Goal: Information Seeking & Learning: Compare options

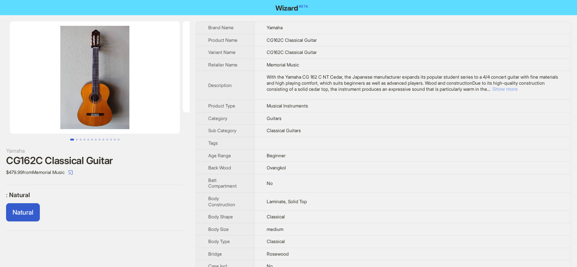
click at [517, 89] on button "Show more" at bounding box center [504, 89] width 25 height 6
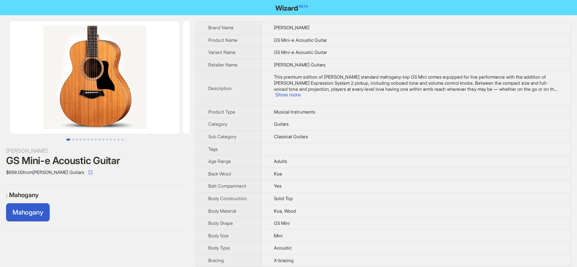
scroll to position [217, 0]
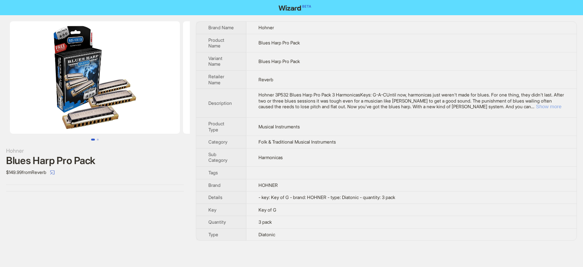
click at [542, 107] on button "Show more" at bounding box center [548, 107] width 25 height 6
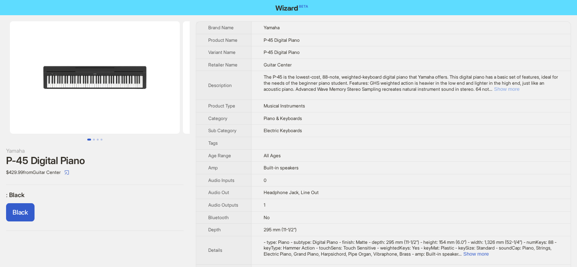
click at [519, 91] on button "Show more" at bounding box center [506, 89] width 25 height 6
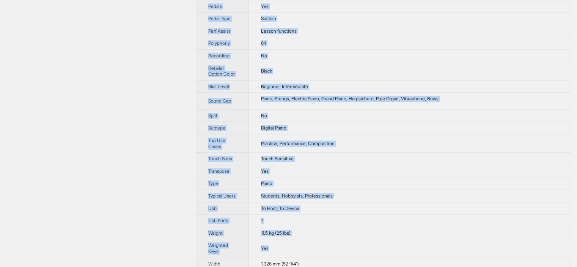
scroll to position [527, 0]
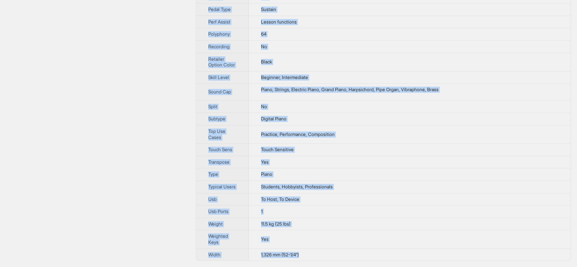
drag, startPoint x: 201, startPoint y: 20, endPoint x: 309, endPoint y: 258, distance: 260.9
copy tbody "Brand Name Yamaha Product Name P-45 Digital Piano Variant Name P-45 Digital Pia…"
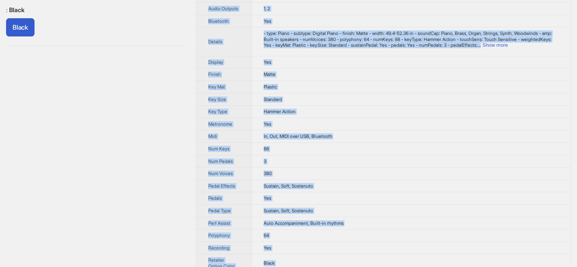
scroll to position [401, 0]
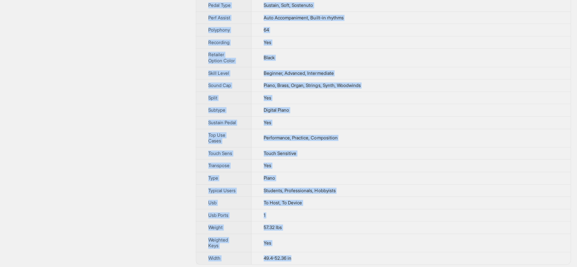
drag, startPoint x: 206, startPoint y: 21, endPoint x: 321, endPoint y: 255, distance: 260.8
copy tbody "Brand Name Glarry Product Name GDP-104 88-Key Fully Weighted Hammer Action Digi…"
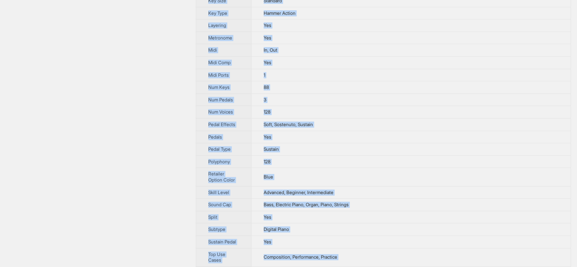
scroll to position [402, 0]
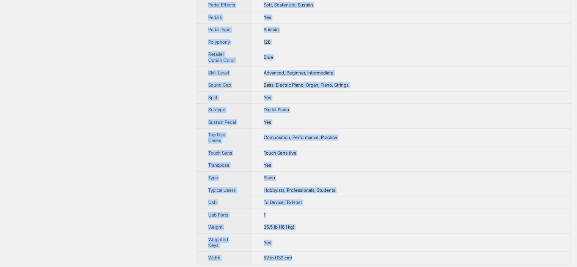
drag, startPoint x: 202, startPoint y: 26, endPoint x: 311, endPoint y: 253, distance: 251.8
copy tbody "Brand Name Williams Product Name Allegro IV In-Home Pack Digital Piano Variant …"
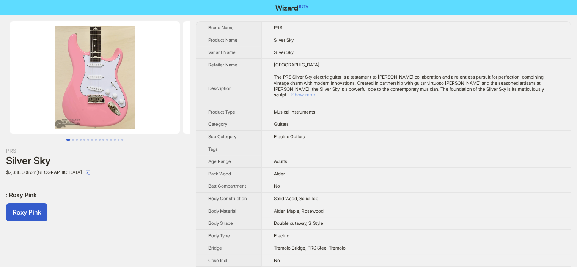
click at [317, 92] on button "Show more" at bounding box center [303, 95] width 25 height 6
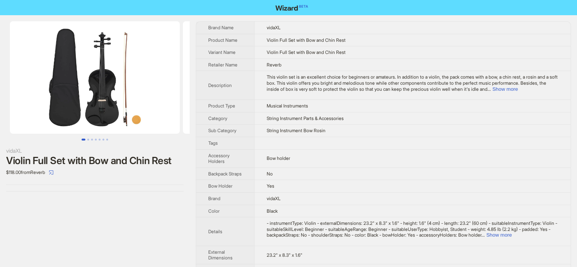
click at [405, 9] on nav at bounding box center [288, 7] width 577 height 15
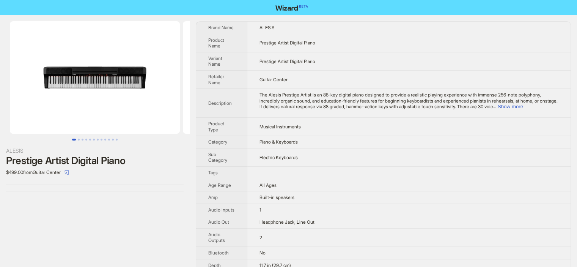
scroll to position [149, 0]
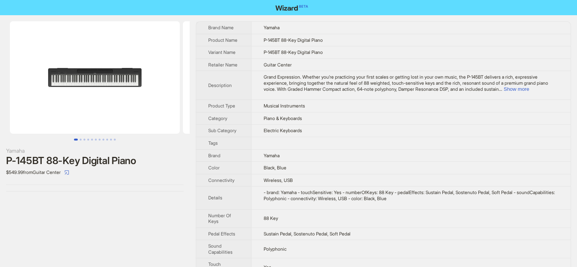
click at [359, 13] on nav at bounding box center [288, 7] width 577 height 15
click at [529, 90] on button "Show more" at bounding box center [516, 89] width 25 height 6
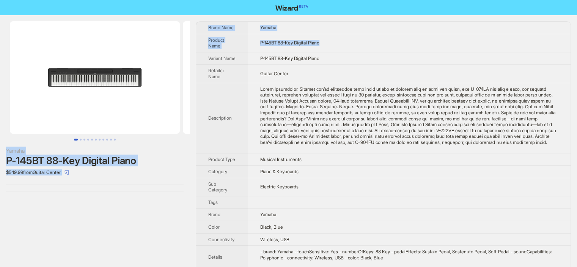
drag, startPoint x: 378, startPoint y: 35, endPoint x: 281, endPoint y: -46, distance: 126.3
click at [281, 0] on html "Yamaha P-145BT 88-Key Digital Piano $549.99 from Guitar Center Brand Name Yamah…" at bounding box center [288, 171] width 577 height 342
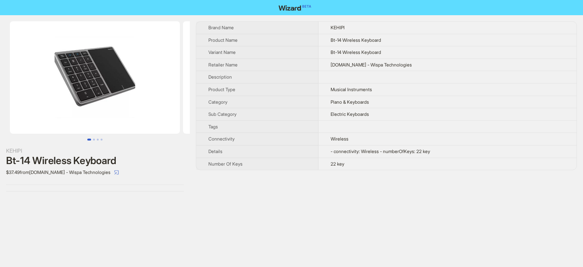
drag, startPoint x: 355, startPoint y: 170, endPoint x: 204, endPoint y: 16, distance: 215.4
click at [204, 16] on div "KEHIPI Bt-14 Wireless Keyboard $37.49 from Newegg.com - Wispa Technologies Bran…" at bounding box center [291, 106] width 583 height 182
click at [203, 25] on th "Brand Name" at bounding box center [257, 28] width 122 height 12
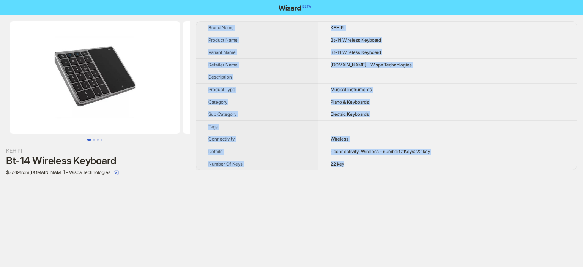
drag, startPoint x: 203, startPoint y: 25, endPoint x: 362, endPoint y: 168, distance: 213.8
click at [362, 168] on tbody "Brand Name KEHIPI Product Name Bt-14 Wireless Keyboard Variant Name Bt-14 Wirel…" at bounding box center [386, 96] width 380 height 148
copy tbody "Brand Name KEHIPI Product Name Bt-14 Wireless Keyboard Variant Name Bt-14 Wirel…"
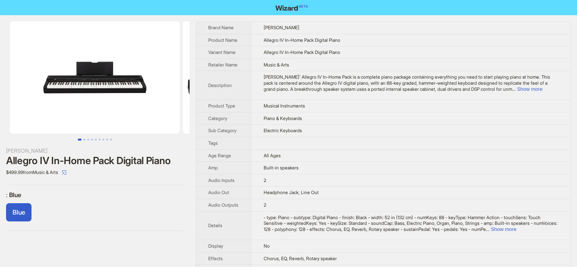
click at [395, 22] on td "Williams" at bounding box center [410, 28] width 319 height 12
